Goal: Task Accomplishment & Management: Manage account settings

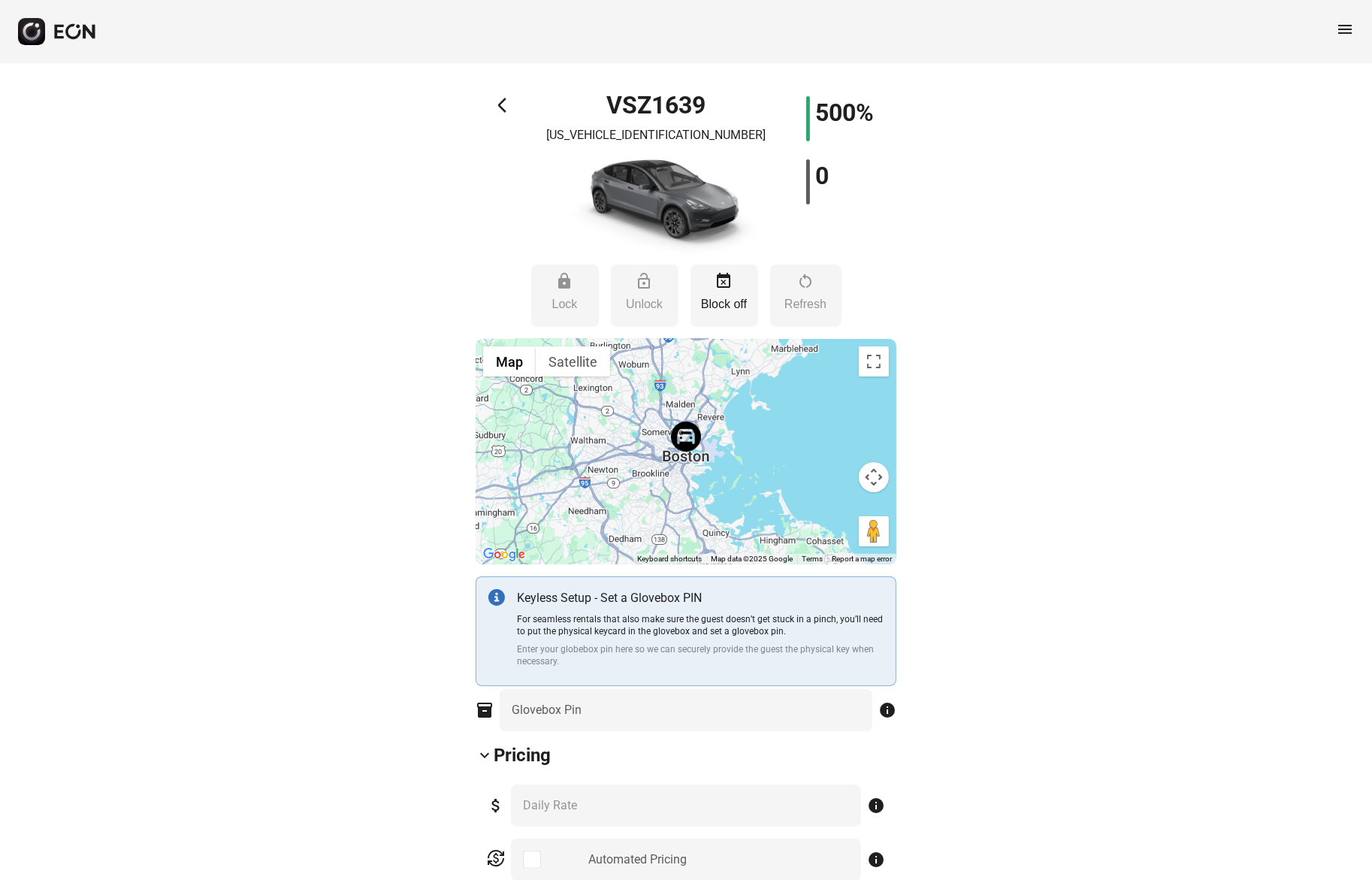
click at [1341, 28] on span "menu" at bounding box center [1345, 29] width 18 height 18
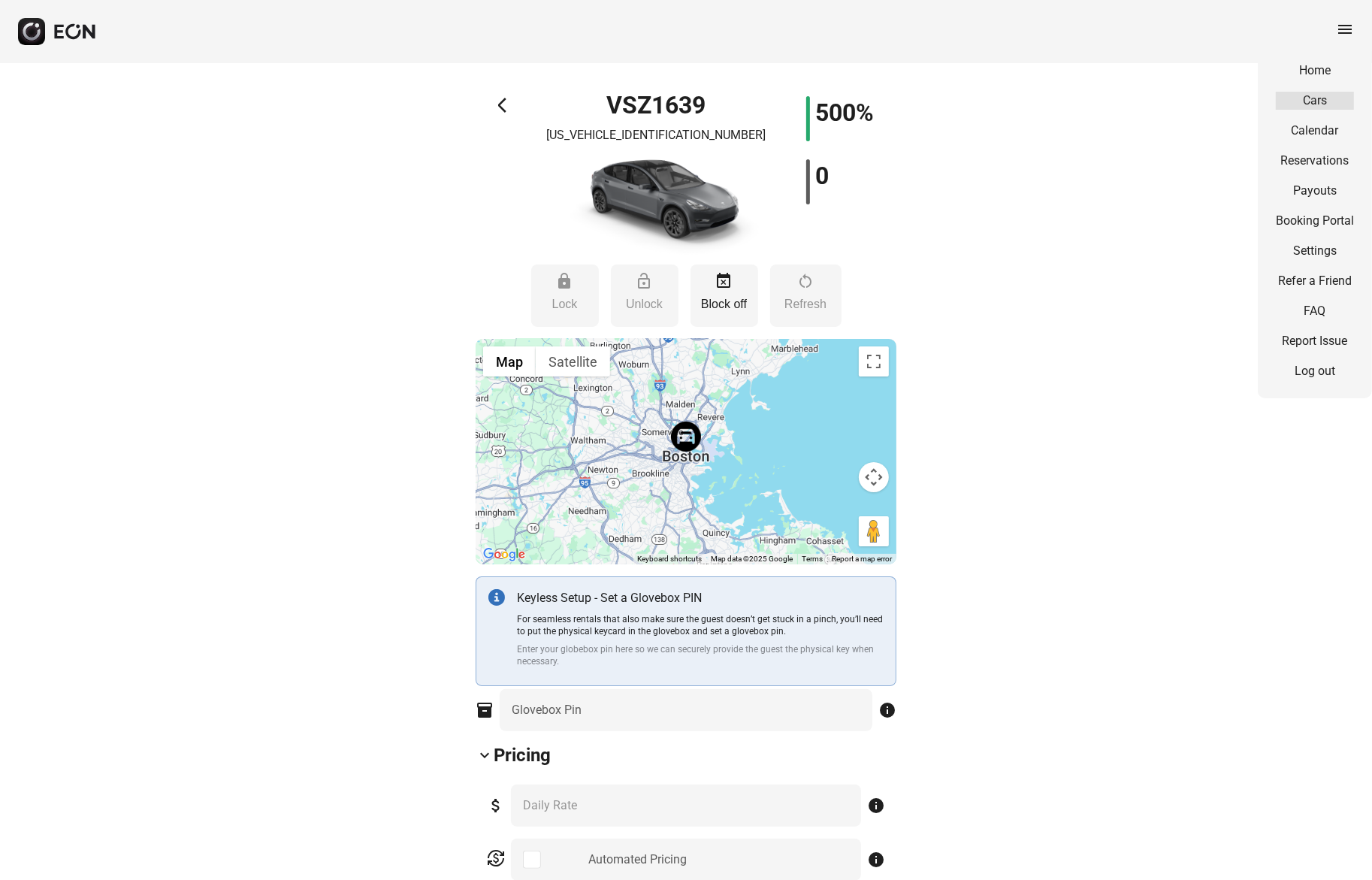
click at [1320, 99] on link "Cars" at bounding box center [1314, 100] width 78 height 18
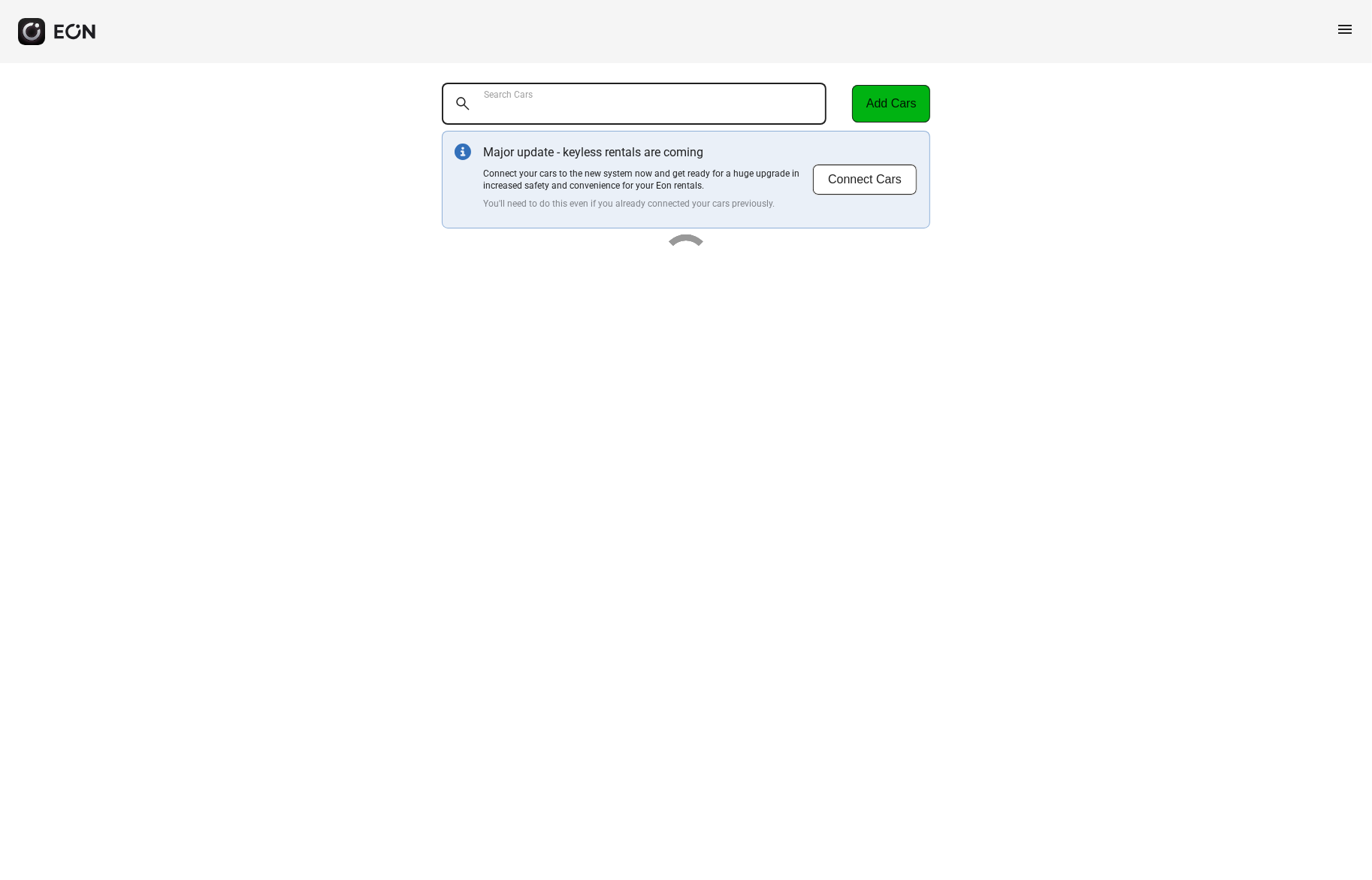
click at [585, 113] on Cars "Search Cars" at bounding box center [634, 103] width 385 height 42
paste Cars "*******"
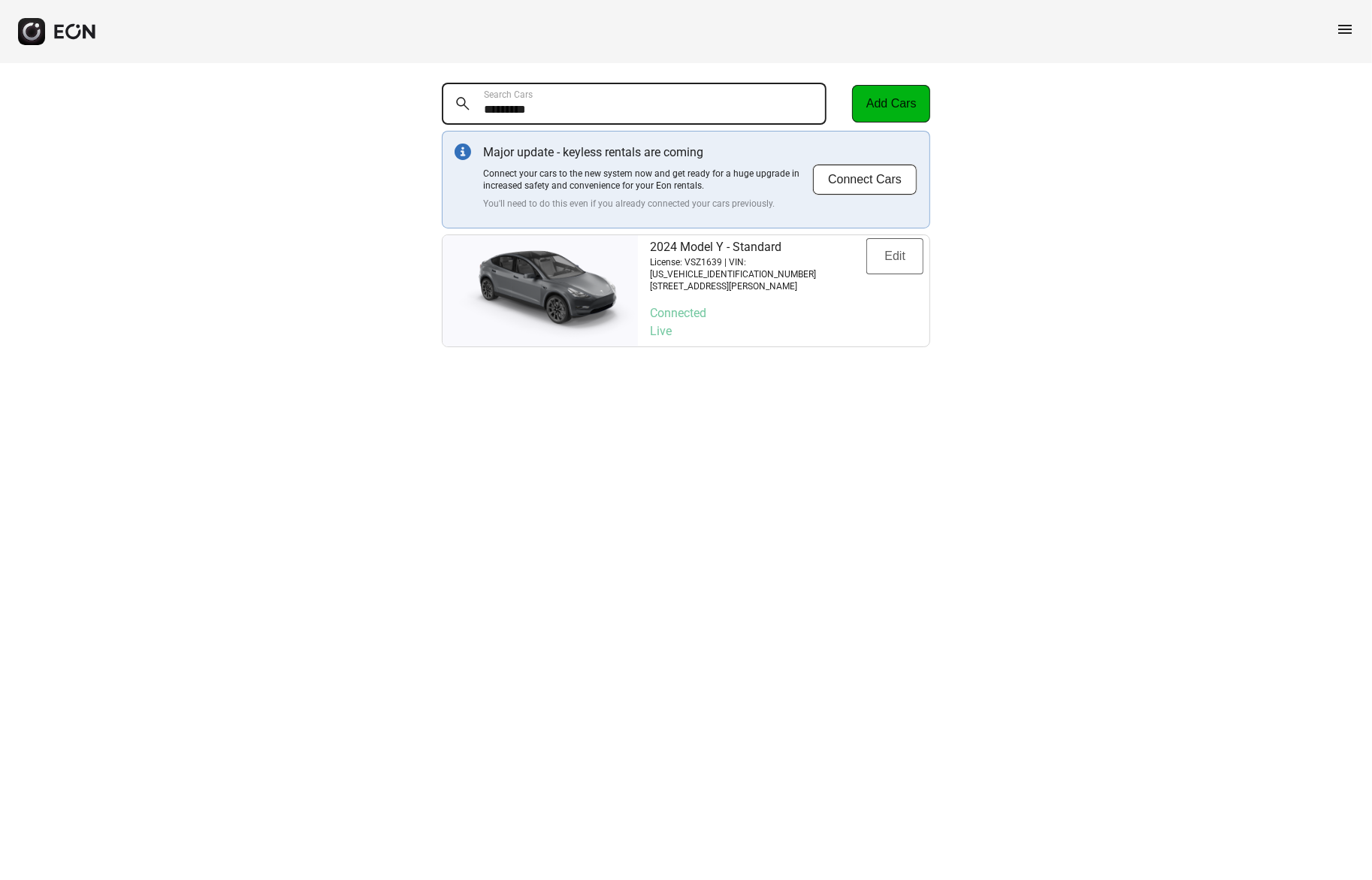
type Cars "*******"
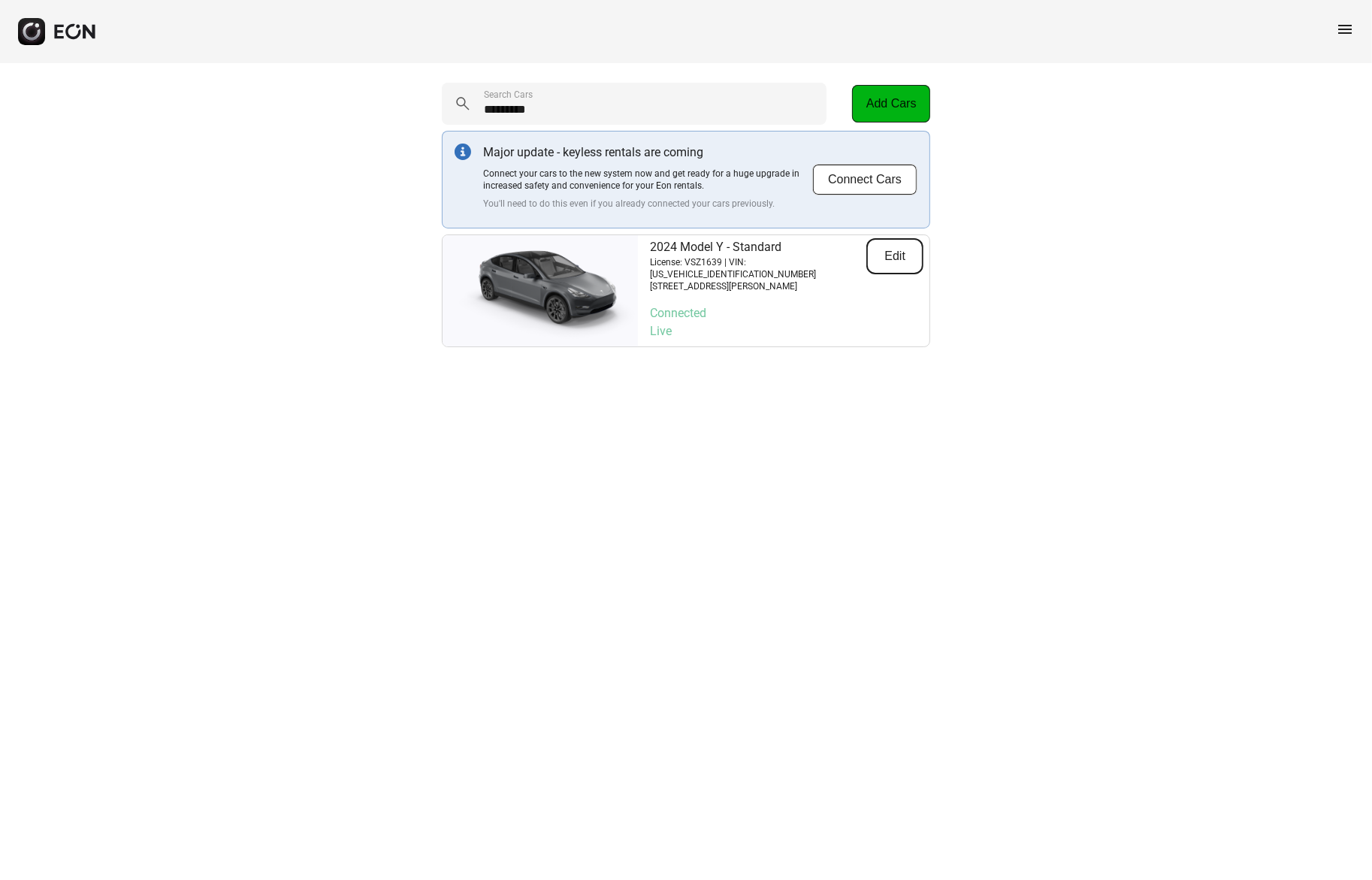
click at [899, 256] on button "Edit" at bounding box center [895, 256] width 58 height 36
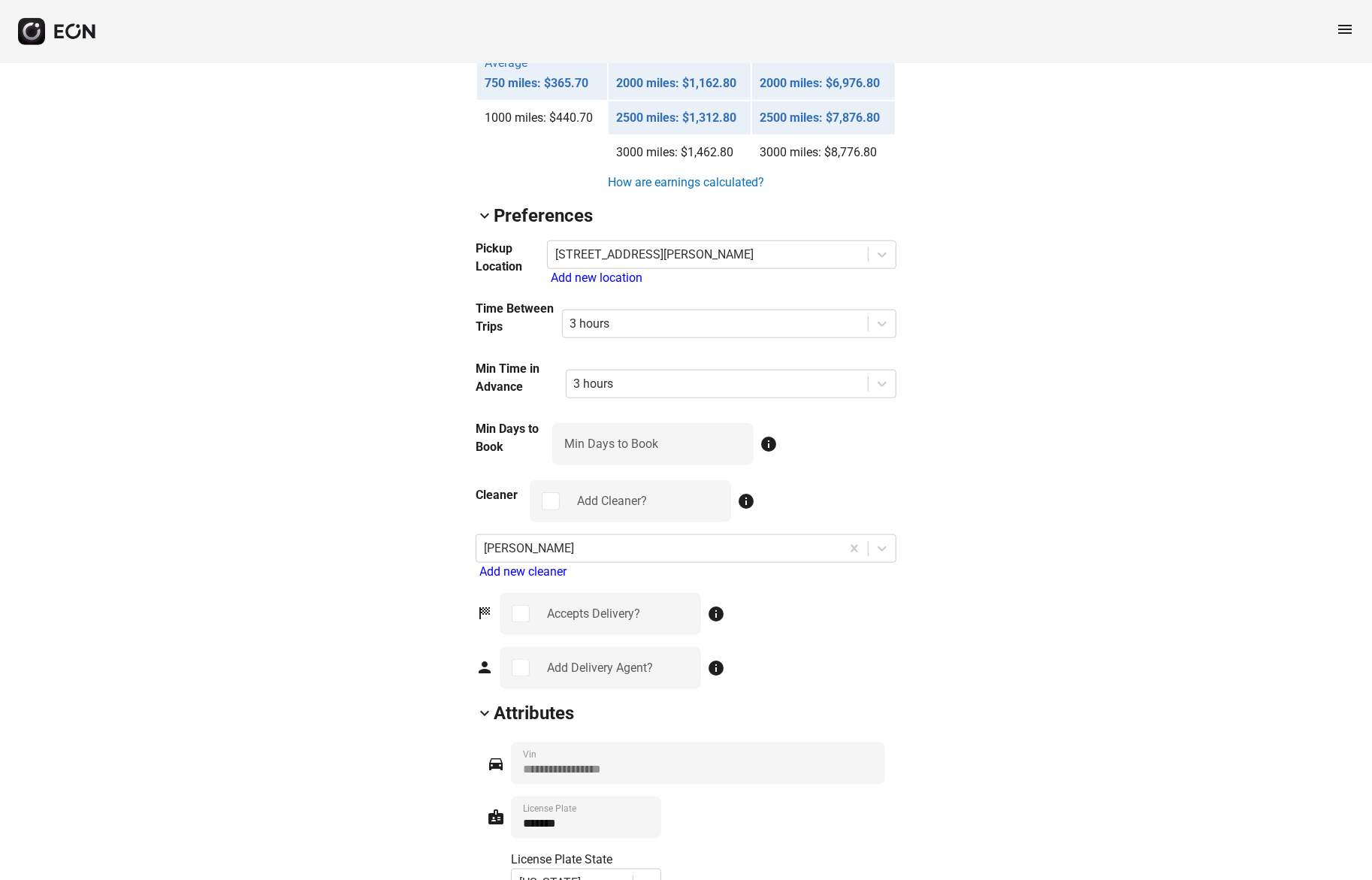
scroll to position [1486, 0]
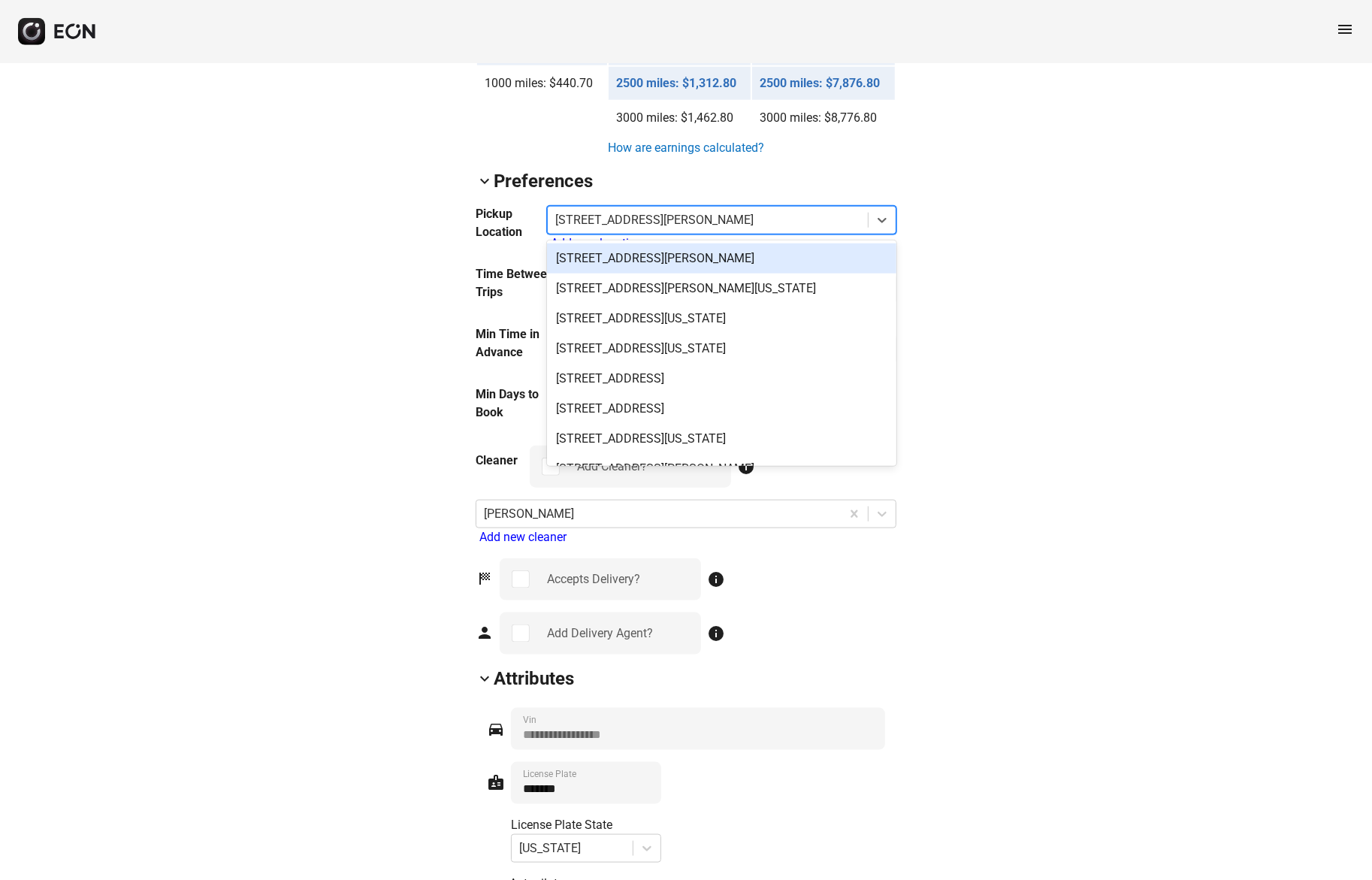
drag, startPoint x: 770, startPoint y: 215, endPoint x: 535, endPoint y: 213, distance: 235.0
click at [535, 213] on div "Pickup Location 505 results available. Use Up and Down to choose options, press…" at bounding box center [686, 229] width 421 height 48
click at [748, 211] on div at bounding box center [707, 220] width 305 height 21
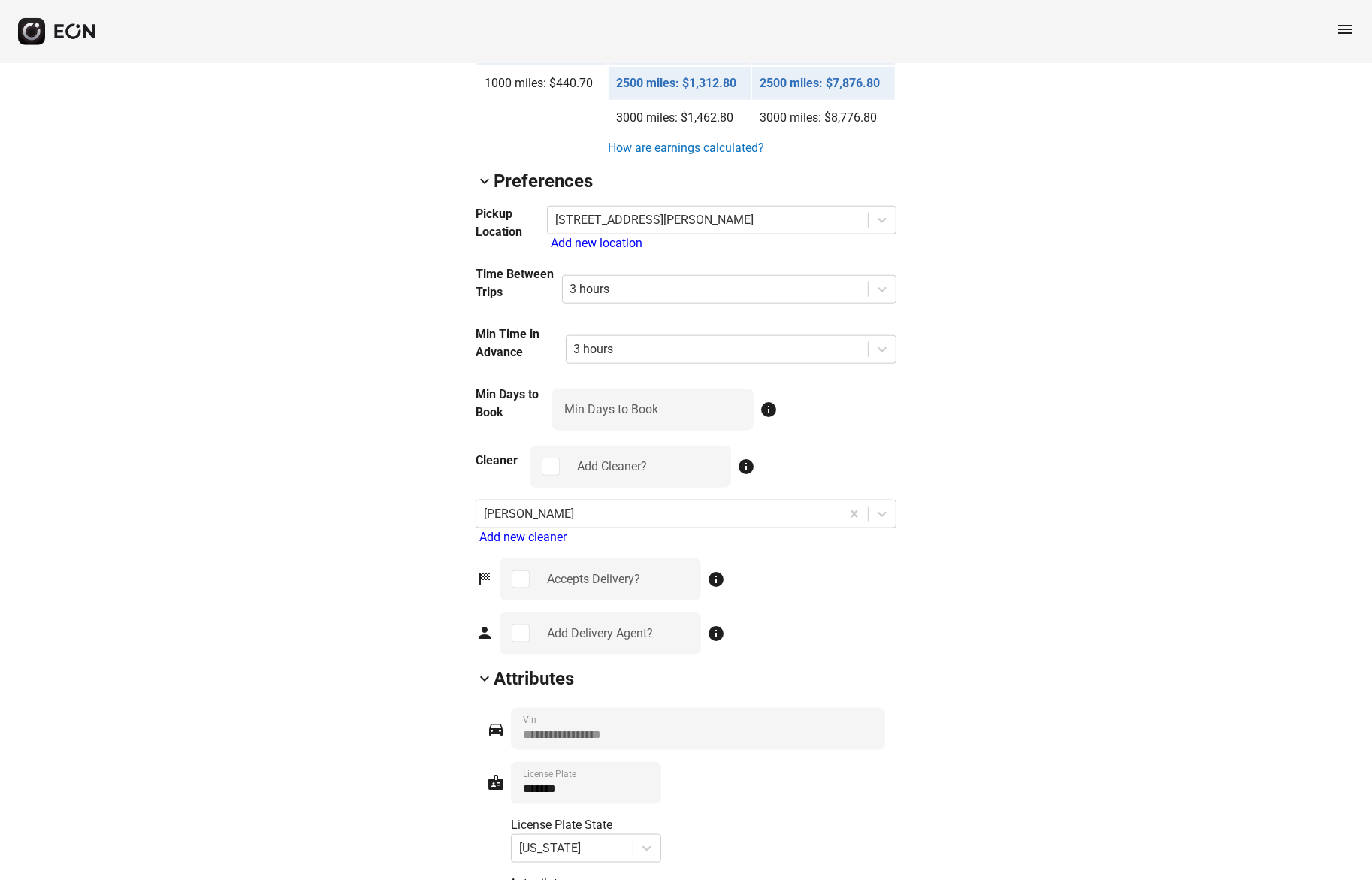
click at [1256, 235] on div "arrow_back_ios VSZ1639 [US_VEHICLE_IDENTIFICATION_NUMBER] 500% 0 lock Lock lock…" at bounding box center [686, 11] width 1372 height 2869
